Goal: Task Accomplishment & Management: Use online tool/utility

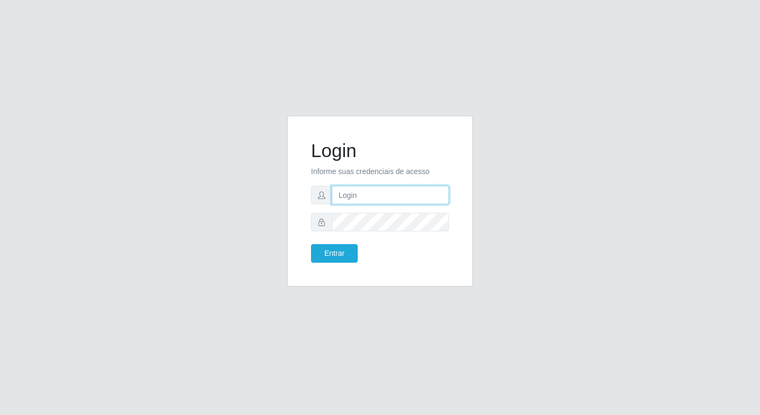
type input "elyda@quaresma"
click at [320, 268] on div "Login Informe suas credenciais de acesso elyda@quaresma Entrar" at bounding box center [379, 201] width 159 height 144
click at [319, 264] on div "Login Informe suas credenciais de acesso elyda@quaresma Entrar" at bounding box center [379, 201] width 159 height 144
click at [321, 260] on button "Entrar" at bounding box center [334, 253] width 47 height 19
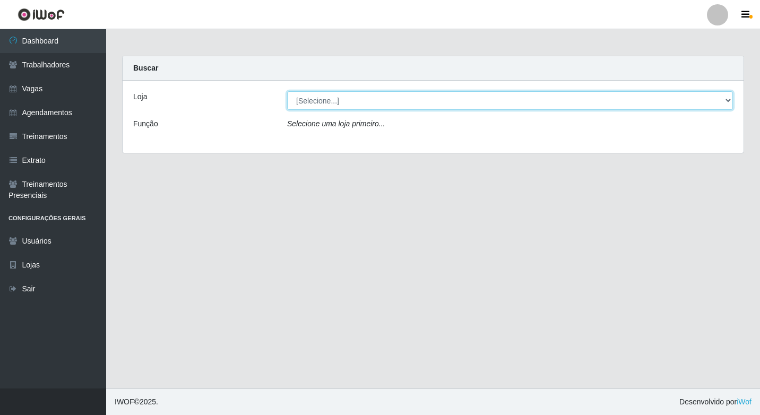
click at [344, 97] on select "[Selecione...] Super Quaresma Hortifruti" at bounding box center [510, 100] width 446 height 19
select select "511"
click at [287, 91] on select "[Selecione...] Super Quaresma Hortifruti" at bounding box center [510, 100] width 446 height 19
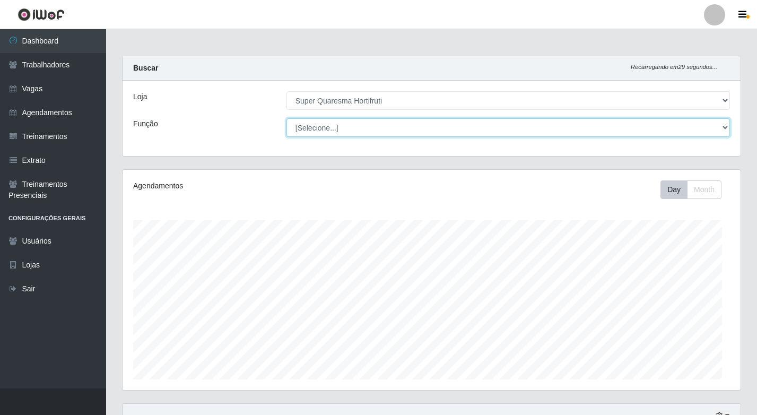
drag, startPoint x: 342, startPoint y: 111, endPoint x: 341, endPoint y: 133, distance: 21.8
click at [341, 133] on select "[Selecione...] ASG ASG + ASG ++ Balconista de Padaria Balconista de Padaria + B…" at bounding box center [507, 127] width 443 height 19
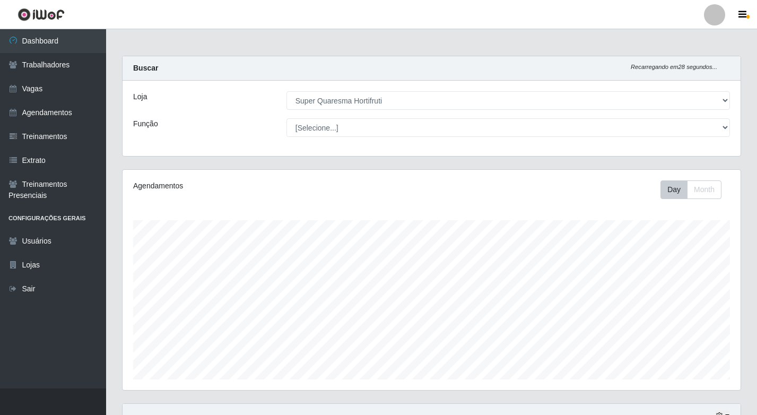
click at [250, 150] on div "Loja [Selecione...] Super Quaresma Hortifruti Função [Selecione...] ASG ASG + A…" at bounding box center [432, 118] width 618 height 75
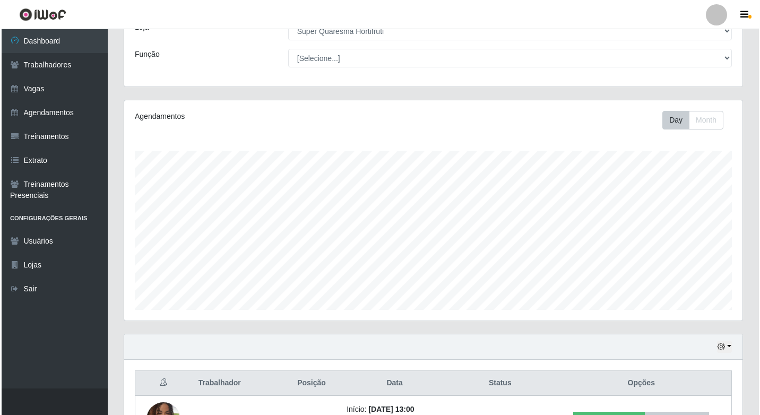
scroll to position [148, 0]
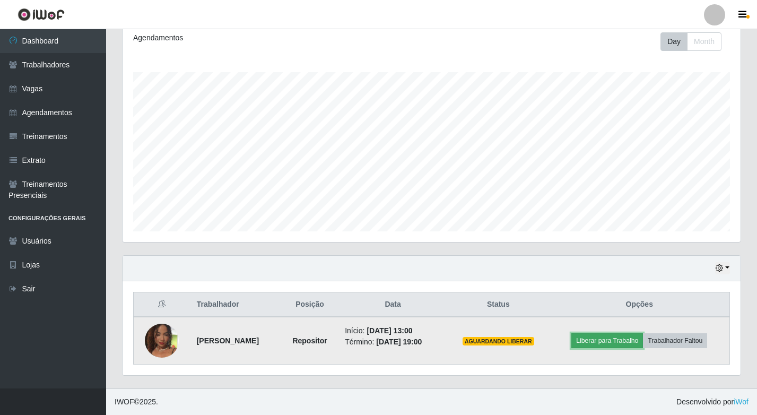
click at [629, 346] on button "Liberar para Trabalho" at bounding box center [607, 340] width 72 height 15
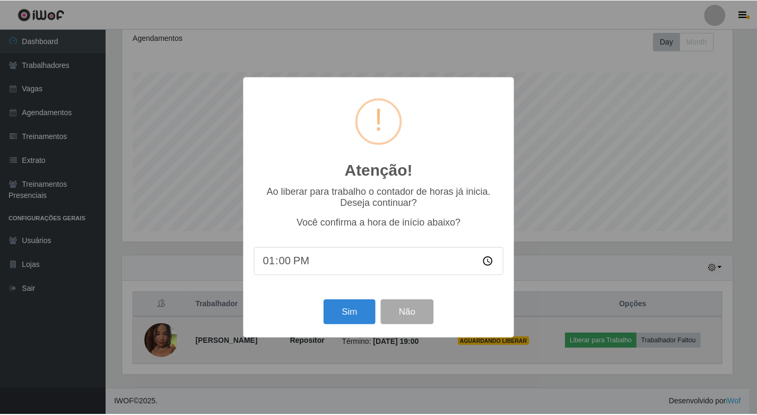
scroll to position [220, 613]
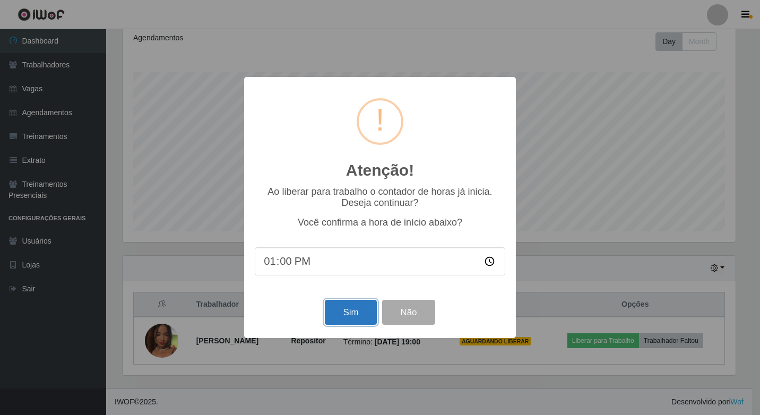
click at [347, 310] on button "Sim" at bounding box center [350, 312] width 51 height 25
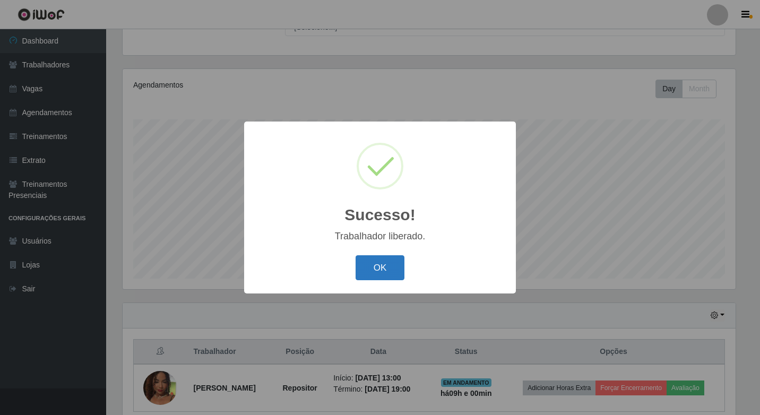
click at [370, 276] on button "OK" at bounding box center [379, 267] width 49 height 25
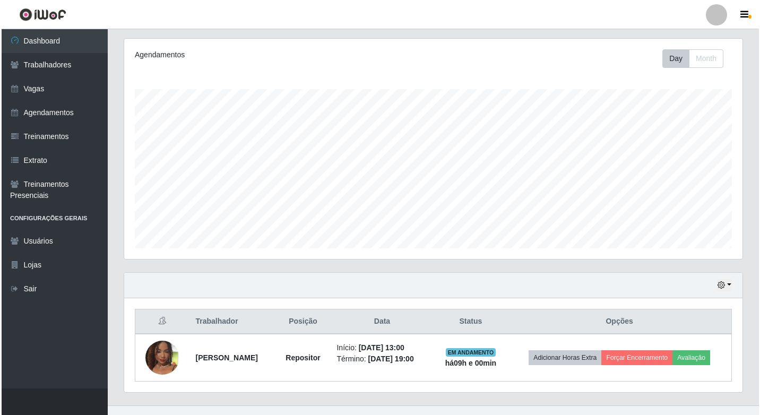
scroll to position [148, 0]
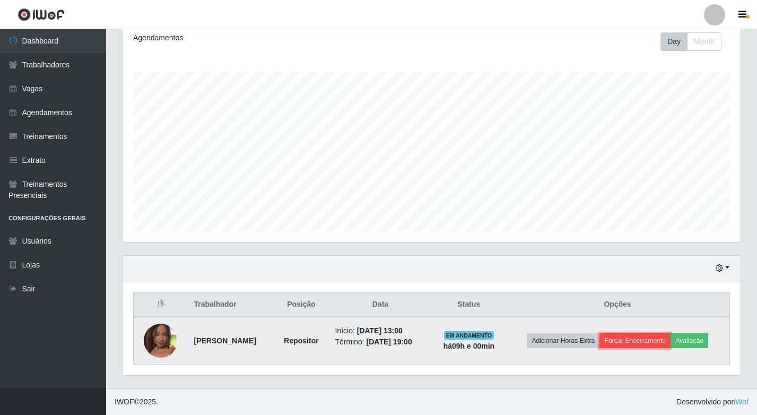
click at [650, 342] on button "Forçar Encerramento" at bounding box center [634, 340] width 71 height 15
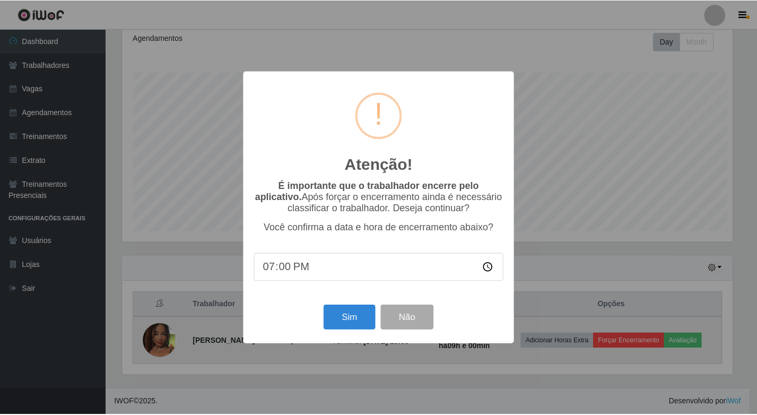
scroll to position [220, 613]
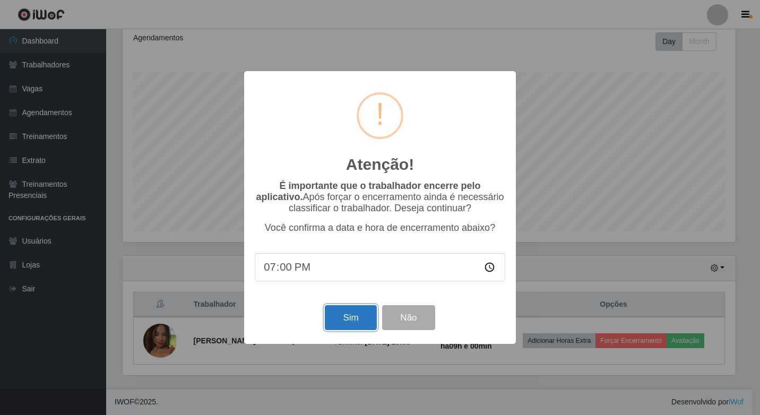
click at [363, 318] on button "Sim" at bounding box center [350, 317] width 51 height 25
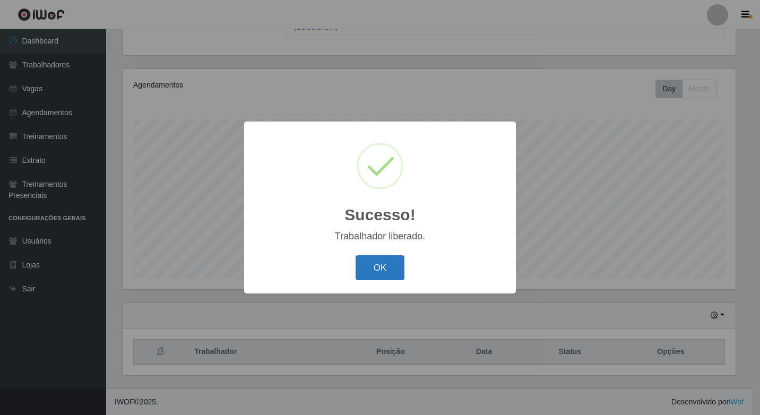
click at [376, 277] on button "OK" at bounding box center [379, 267] width 49 height 25
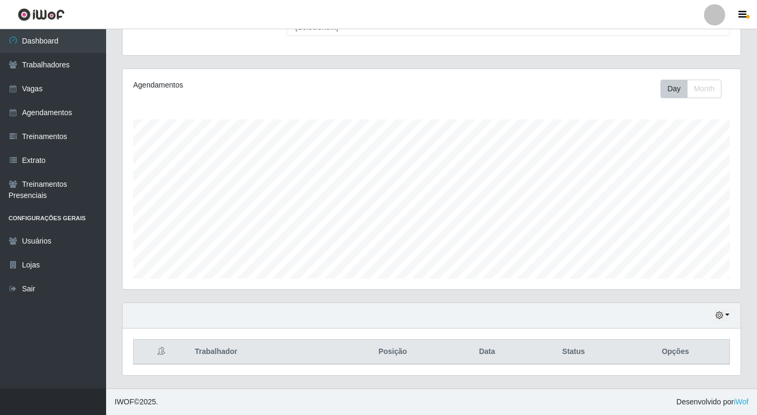
scroll to position [220, 618]
